Goal: Go to known website: Access a specific website the user already knows

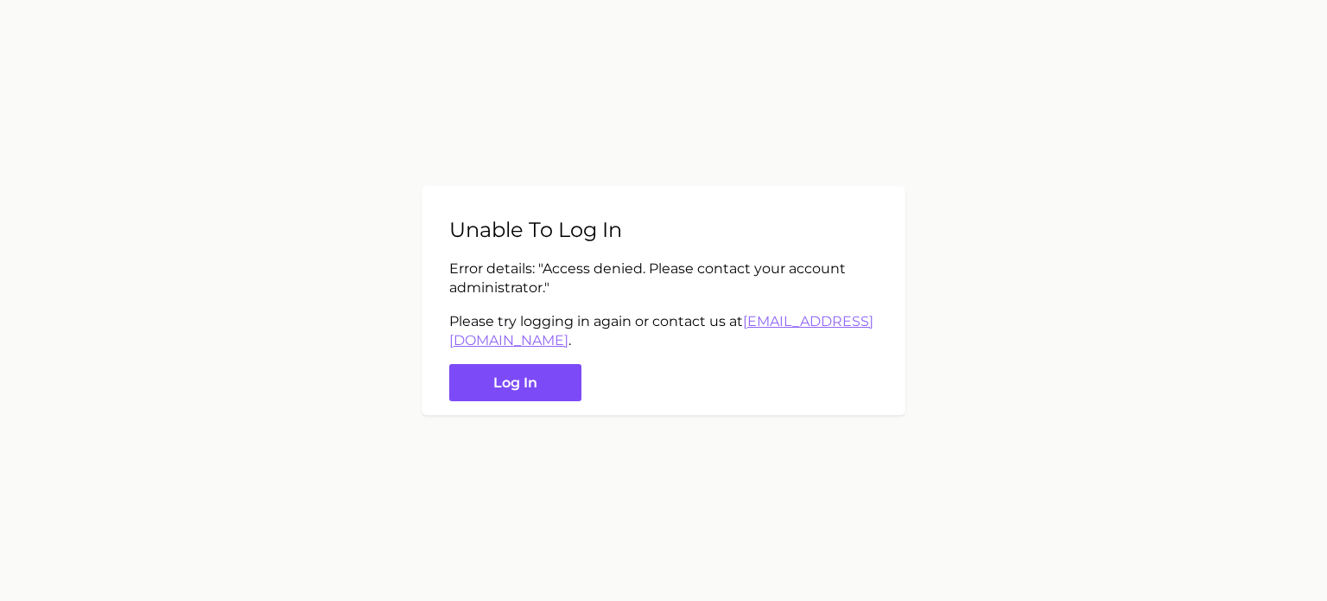
click at [522, 389] on button "Log in" at bounding box center [515, 382] width 132 height 37
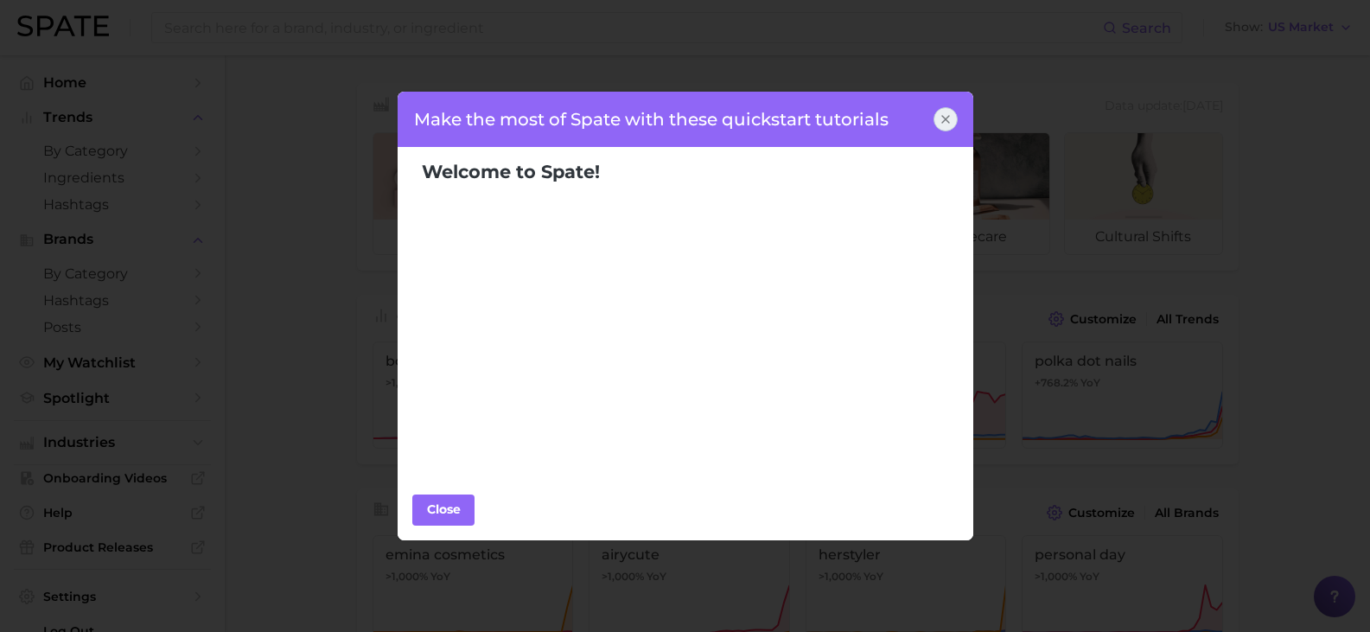
click at [933, 115] on div at bounding box center [945, 119] width 24 height 24
